Goal: Task Accomplishment & Management: Complete application form

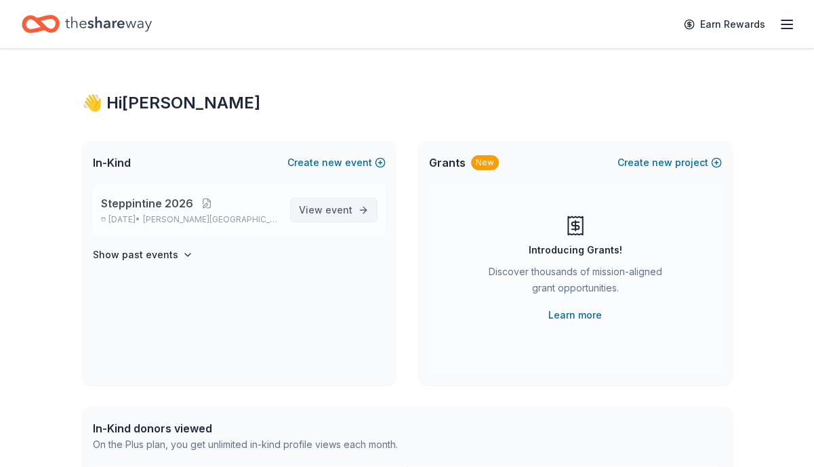
click at [320, 213] on span "View event" at bounding box center [326, 210] width 54 height 16
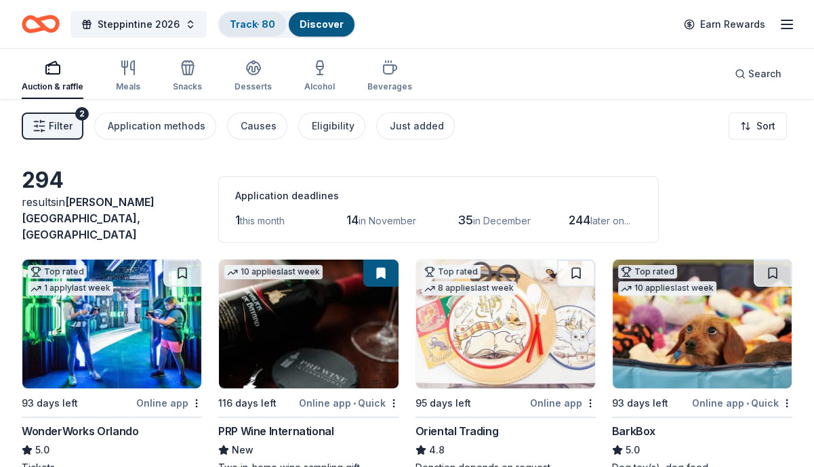
click at [255, 19] on link "Track · 80" at bounding box center [252, 24] width 45 height 12
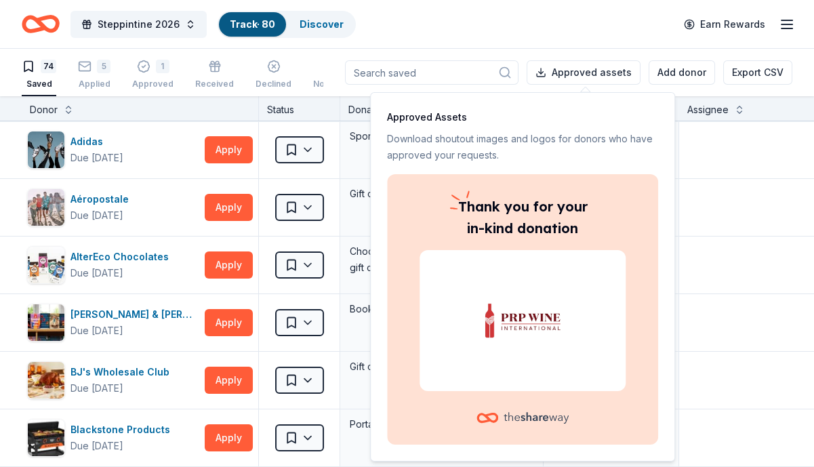
click at [427, 21] on div "Steppintine 2026 Track · 80 Discover Earn Rewards" at bounding box center [407, 24] width 771 height 32
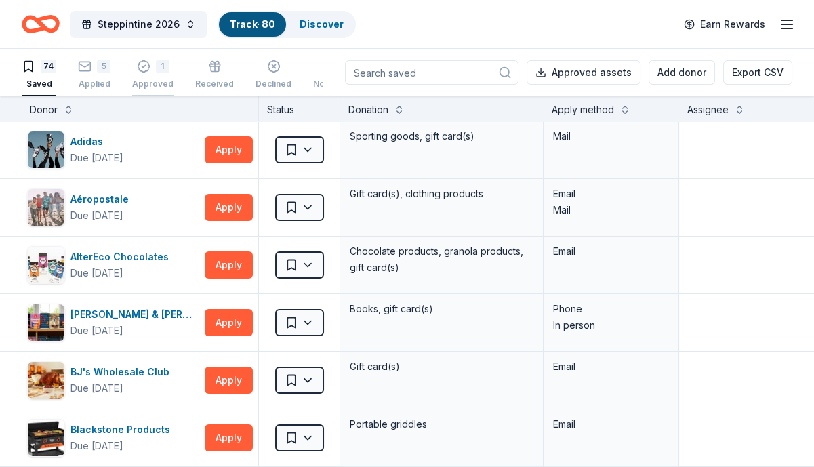
click at [136, 85] on div "Approved" at bounding box center [152, 84] width 41 height 11
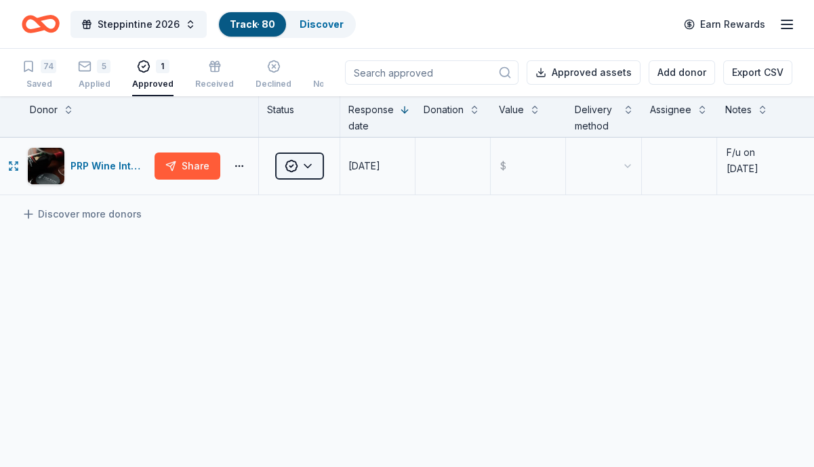
click at [317, 164] on html "Steppintine 2026 Track · 80 Discover Earn Rewards 74 Saved 5 Applied 1 Approved…" at bounding box center [407, 233] width 814 height 467
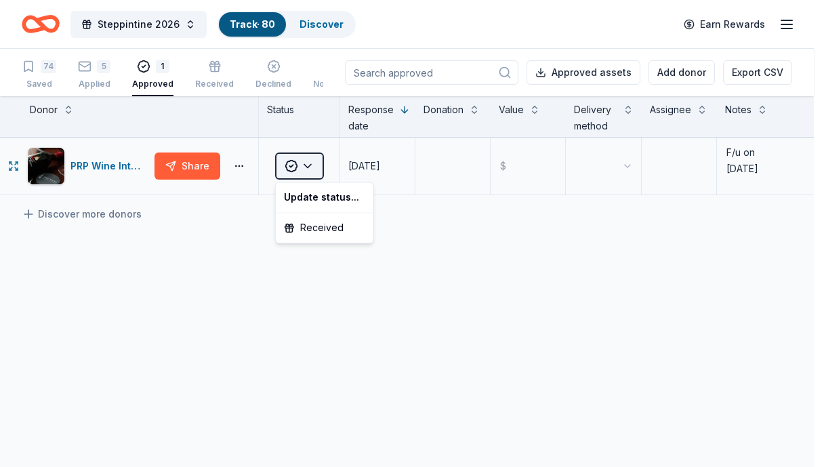
click at [302, 159] on html "Steppintine 2026 Track · 80 Discover Earn Rewards 74 Saved 5 Applied 1 Approved…" at bounding box center [412, 233] width 824 height 467
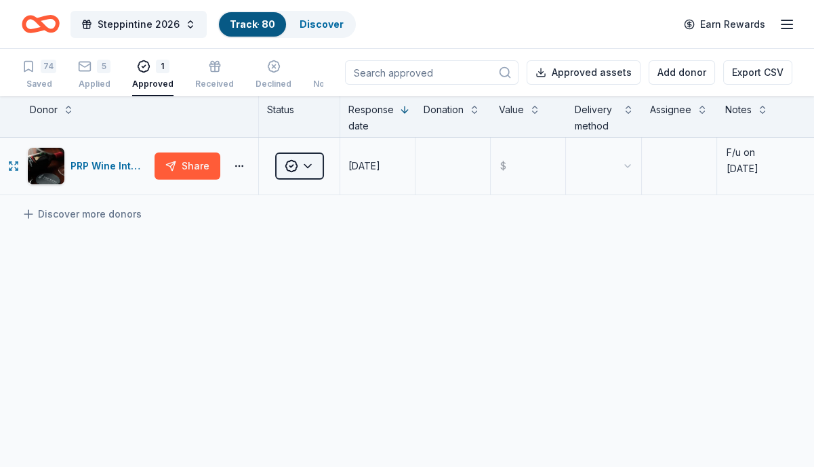
click at [300, 161] on html "Steppintine 2026 Track · 80 Discover Earn Rewards 74 Saved 5 Applied 1 Approved…" at bounding box center [407, 233] width 814 height 467
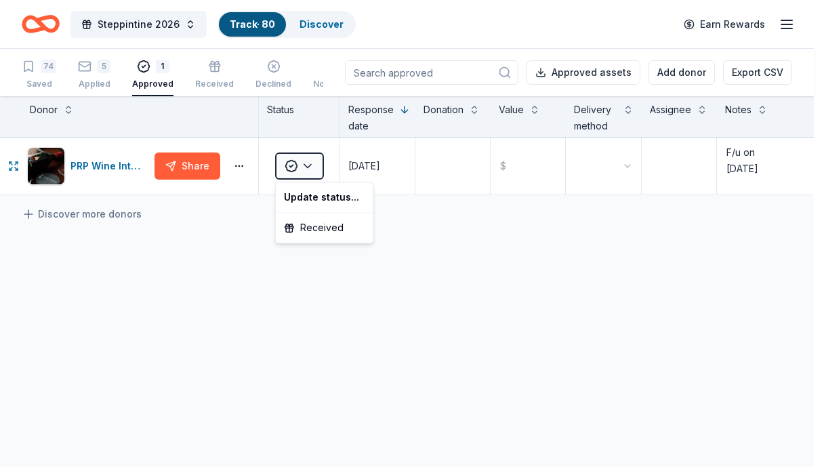
click at [306, 200] on div "Update status..." at bounding box center [325, 197] width 92 height 24
click at [346, 199] on div "Update status..." at bounding box center [325, 197] width 92 height 24
click at [35, 157] on html "Steppintine 2026 Track · 80 Discover Earn Rewards 74 Saved 5 Applied 1 Approved…" at bounding box center [412, 233] width 824 height 467
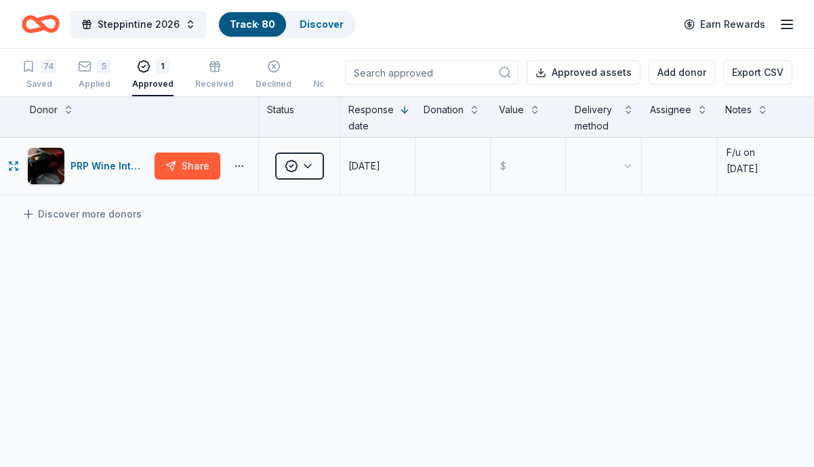
click at [242, 166] on button "button" at bounding box center [239, 166] width 27 height 11
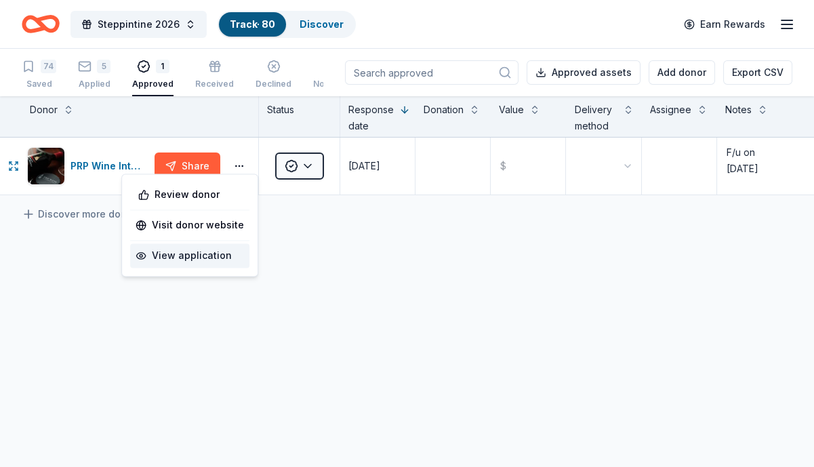
click at [195, 262] on div "View application" at bounding box center [189, 255] width 119 height 24
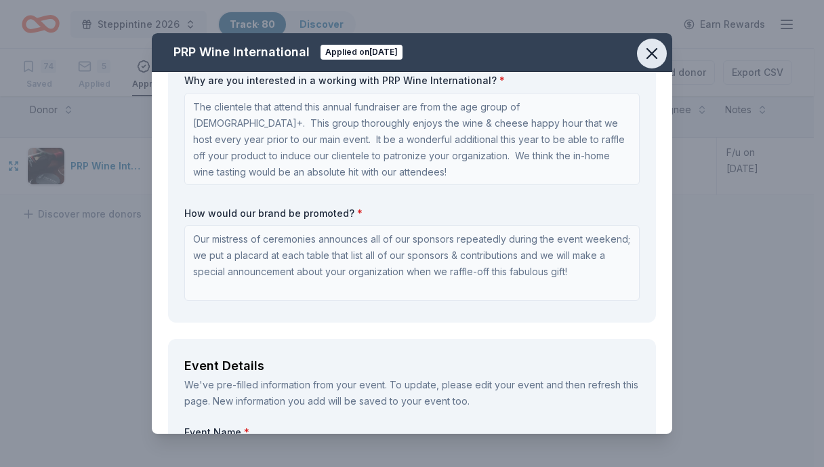
click at [660, 52] on icon "button" at bounding box center [651, 53] width 19 height 19
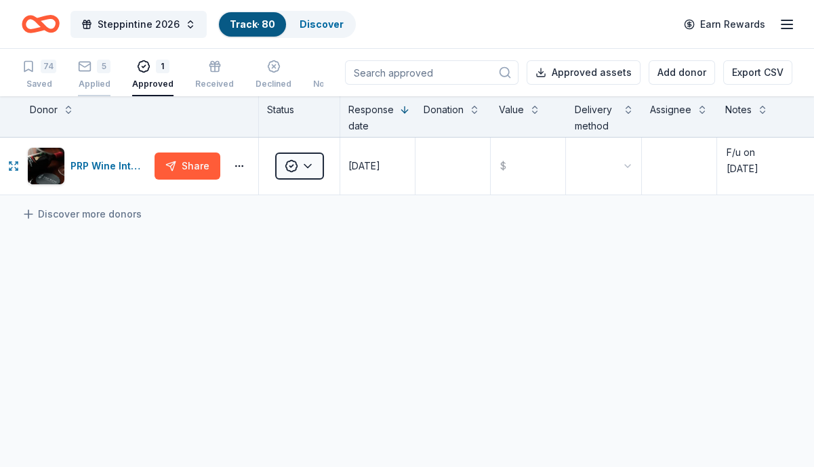
click at [81, 67] on icon "button" at bounding box center [85, 67] width 14 height 14
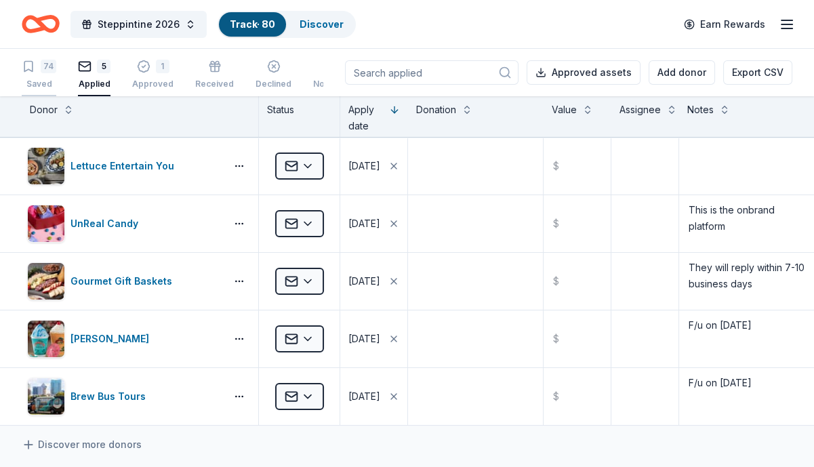
click at [45, 67] on div "74" at bounding box center [49, 67] width 16 height 14
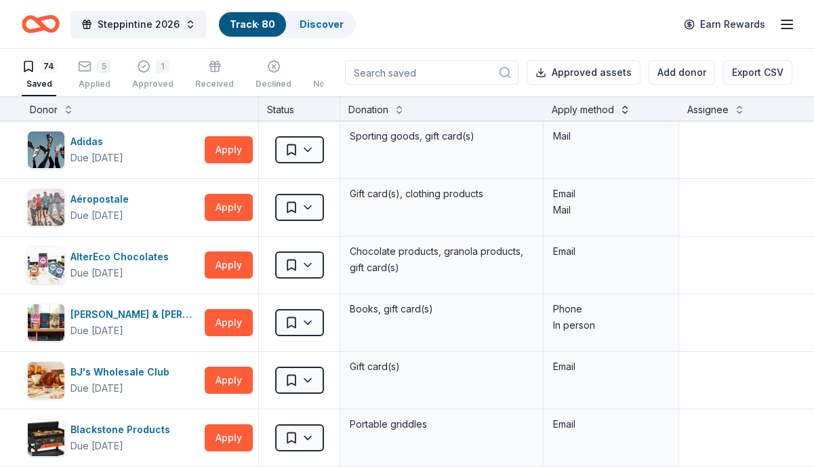
click at [626, 109] on button at bounding box center [624, 109] width 11 height 14
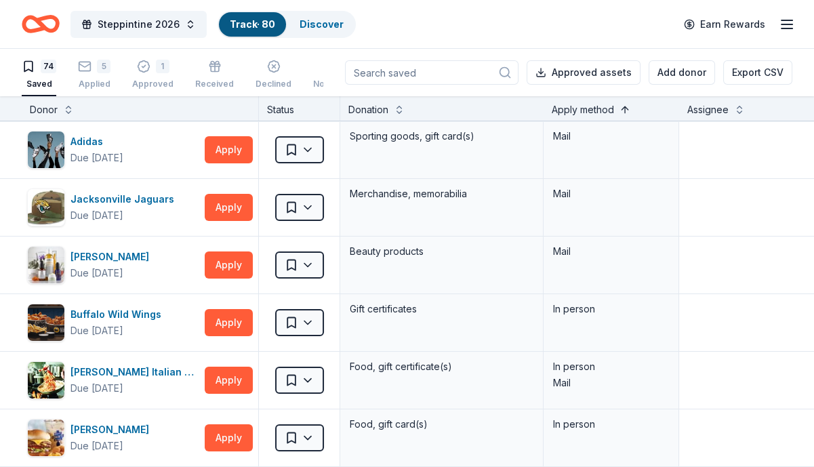
click at [626, 109] on button at bounding box center [624, 109] width 11 height 14
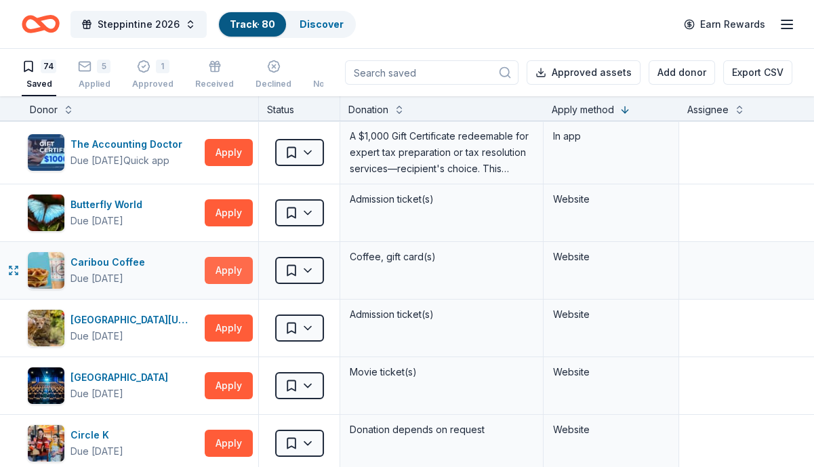
click at [226, 268] on button "Apply" at bounding box center [229, 270] width 48 height 27
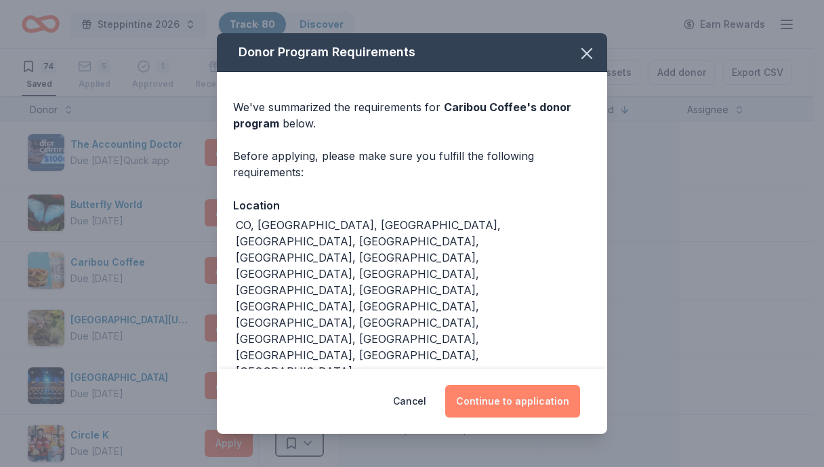
click at [512, 405] on button "Continue to application" at bounding box center [512, 401] width 135 height 33
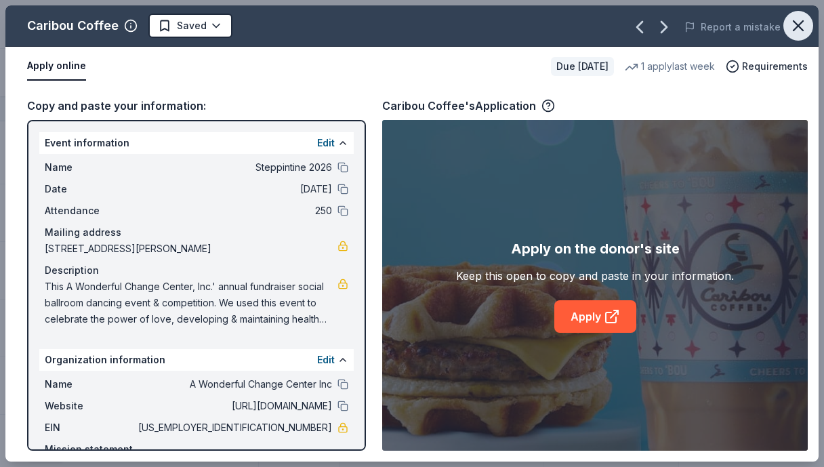
click at [792, 21] on icon "button" at bounding box center [798, 25] width 19 height 19
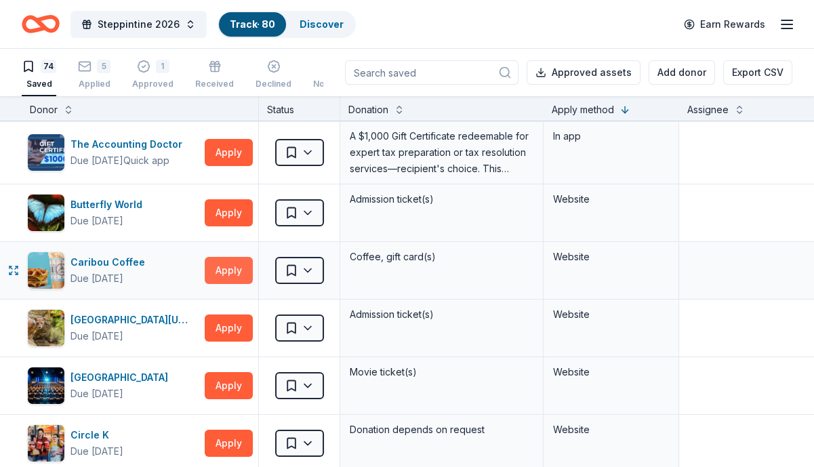
click at [237, 272] on button "Apply" at bounding box center [229, 270] width 48 height 27
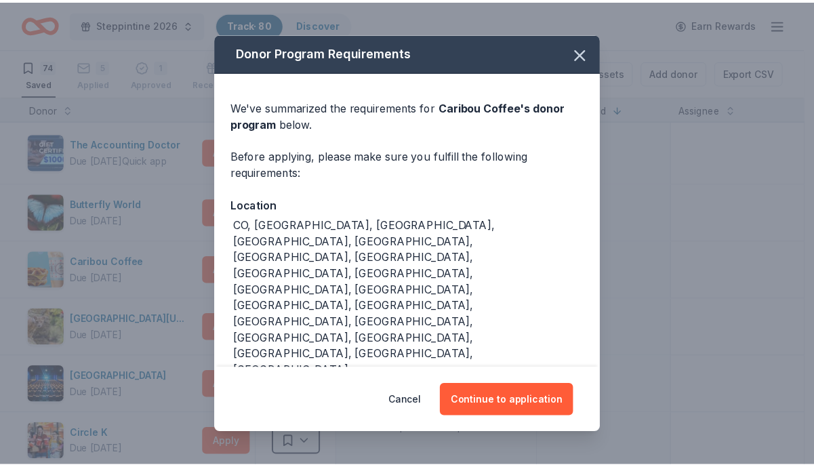
scroll to position [24, 0]
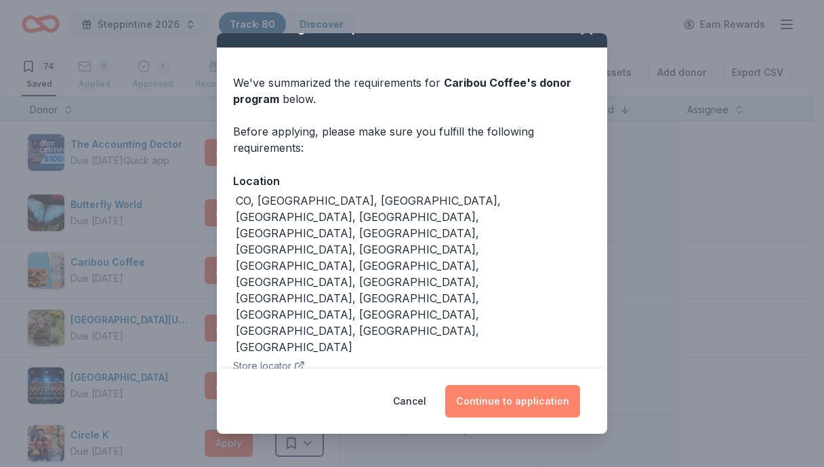
click at [527, 392] on button "Continue to application" at bounding box center [512, 401] width 135 height 33
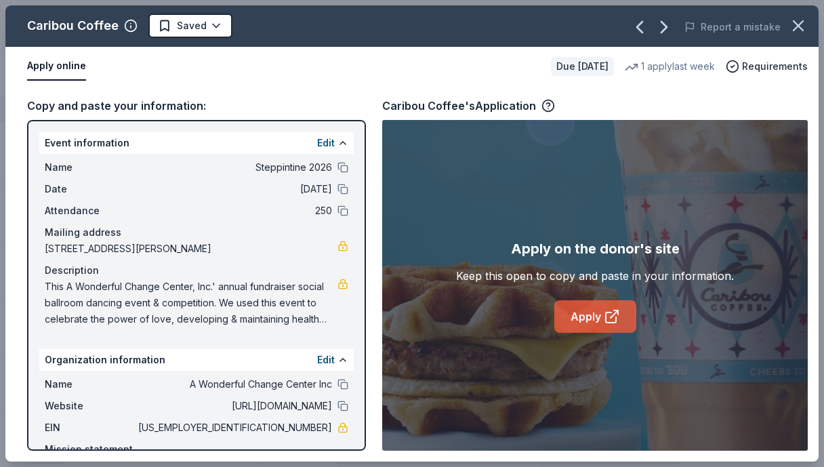
click at [579, 314] on link "Apply" at bounding box center [595, 316] width 82 height 33
click at [793, 19] on icon "button" at bounding box center [798, 25] width 19 height 19
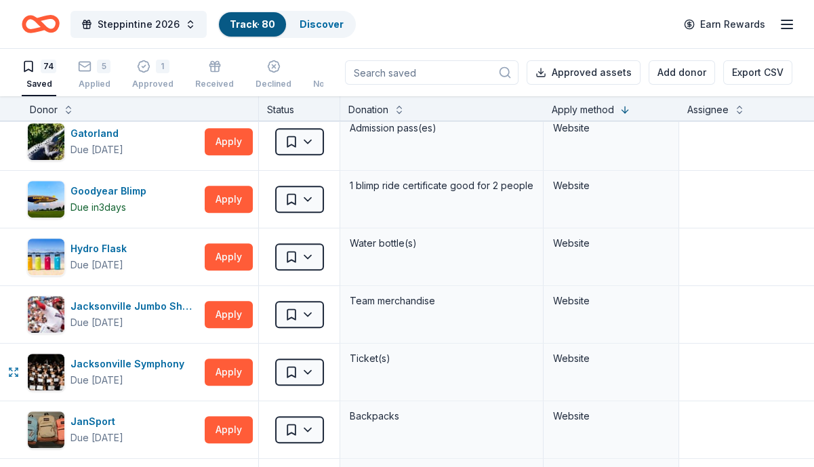
scroll to position [813, 0]
